Goal: Find specific page/section: Find specific page/section

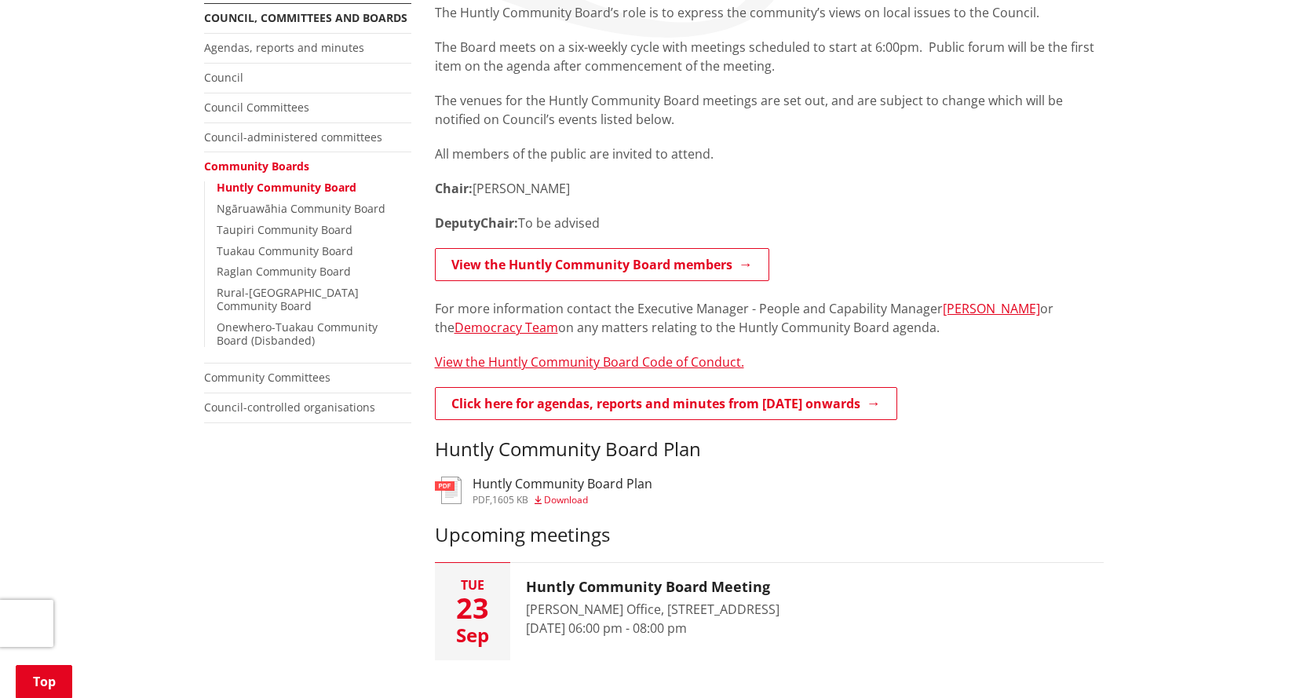
scroll to position [392, 0]
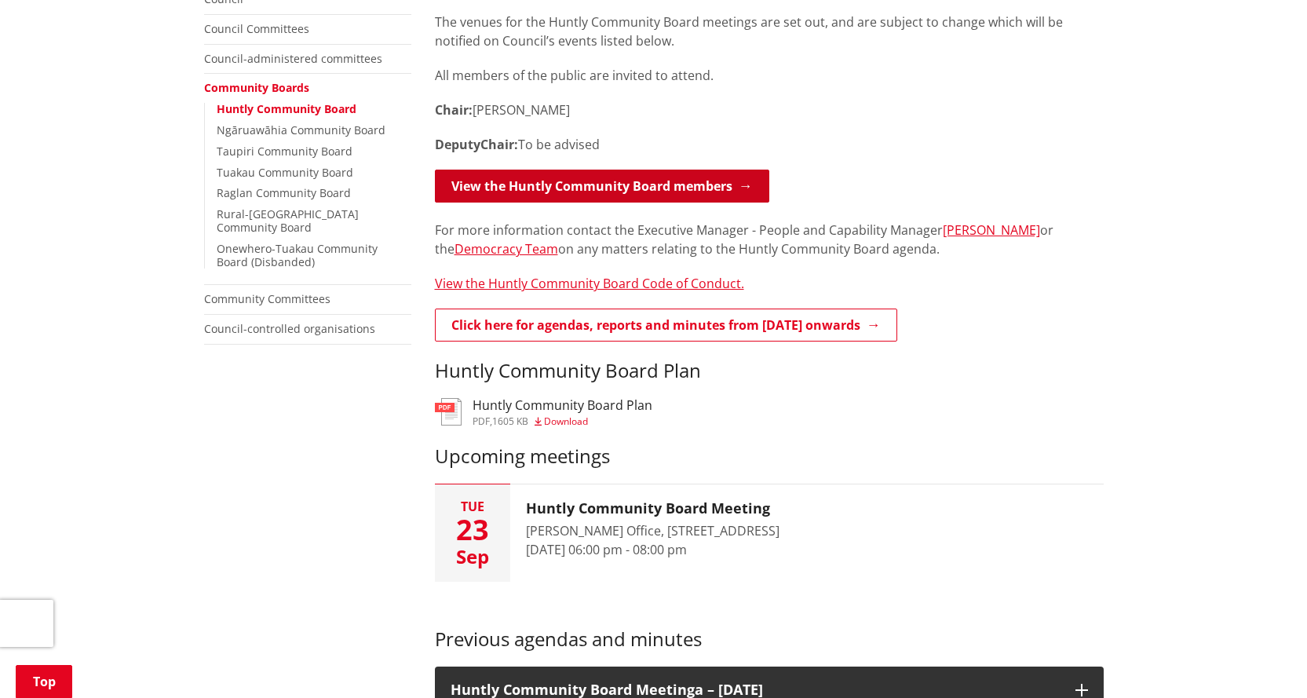
click at [640, 184] on link "View the Huntly Community Board members" at bounding box center [602, 185] width 334 height 33
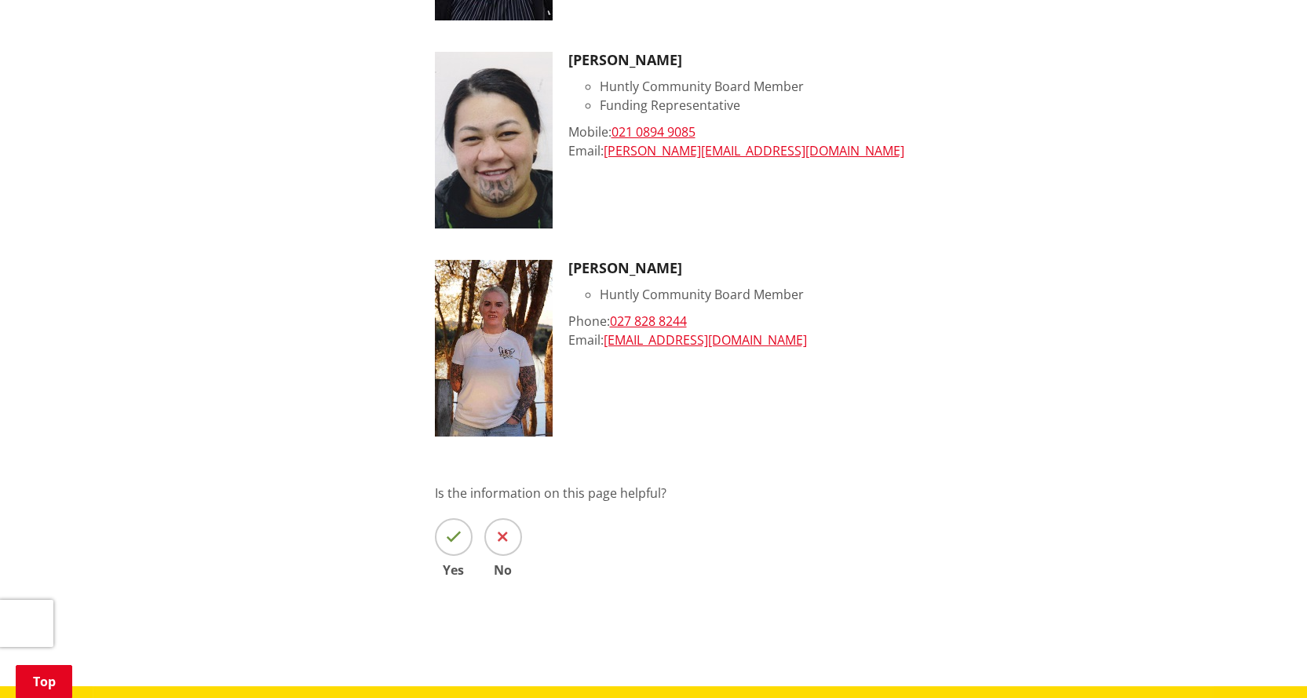
scroll to position [1412, 0]
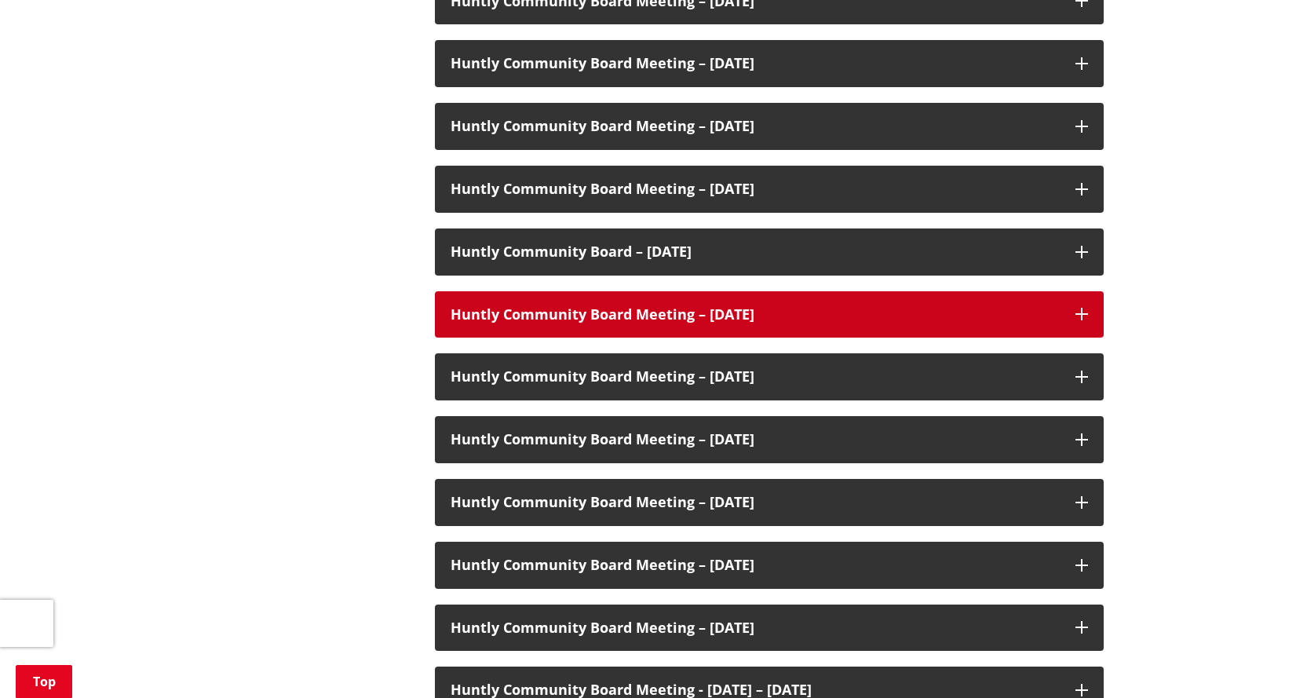
scroll to position [1334, 0]
